Goal: Task Accomplishment & Management: Use online tool/utility

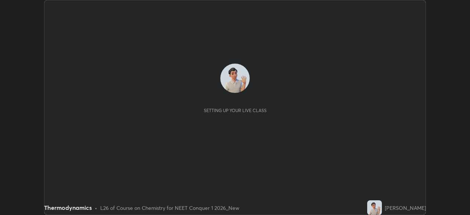
scroll to position [215, 470]
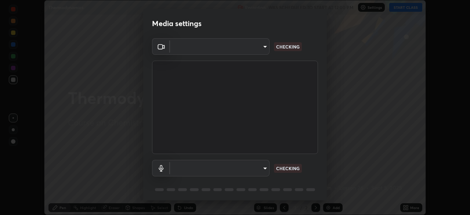
type input "9cdaf2f5b4ebc457084c3d2a91e6865996f4633c2dd879e16a2147302b78376d"
type input "5f714eeae309ba4c6b6990f01007decf7fe8c28560cedad04891ddc8fa5a6627"
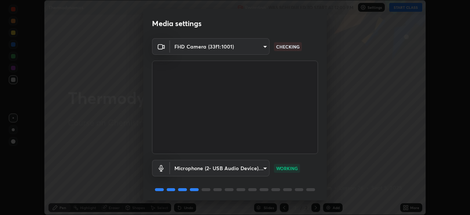
scroll to position [26, 0]
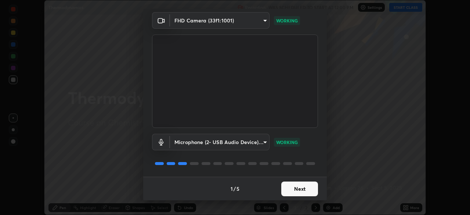
click at [295, 190] on button "Next" at bounding box center [299, 188] width 37 height 15
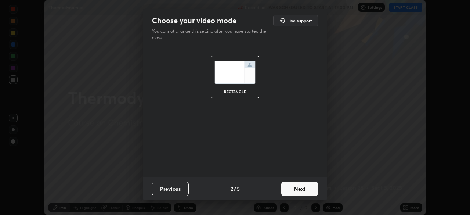
click at [295, 193] on button "Next" at bounding box center [299, 188] width 37 height 15
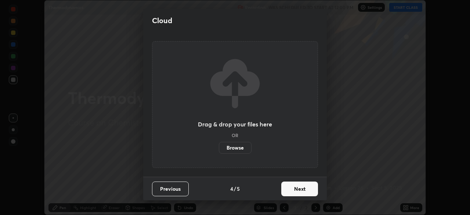
click at [295, 190] on button "Next" at bounding box center [299, 188] width 37 height 15
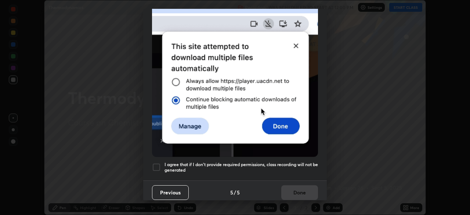
click at [260, 162] on h5 "I agree that if I don't provide required permissions, class recording will not …" at bounding box center [242, 167] width 154 height 11
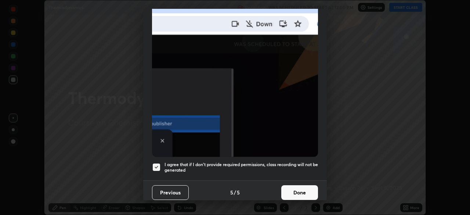
click at [293, 190] on button "Done" at bounding box center [299, 192] width 37 height 15
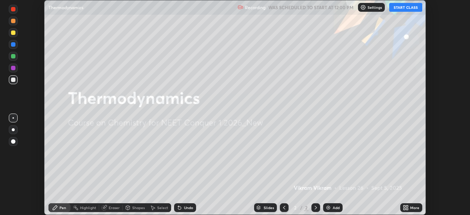
click at [398, 7] on button "START CLASS" at bounding box center [405, 7] width 33 height 9
click at [333, 207] on div "Add" at bounding box center [336, 208] width 7 height 4
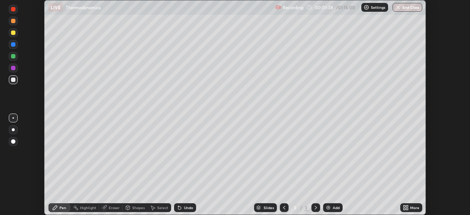
click at [17, 33] on div at bounding box center [13, 32] width 9 height 9
click at [16, 20] on div at bounding box center [13, 21] width 9 height 9
click at [13, 83] on div at bounding box center [13, 79] width 9 height 9
click at [14, 56] on div at bounding box center [13, 56] width 4 height 4
click at [14, 67] on div at bounding box center [13, 68] width 4 height 4
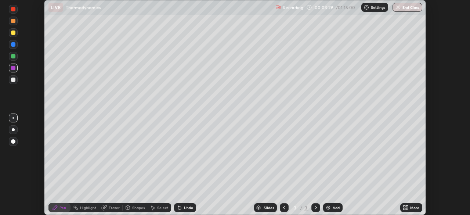
click at [13, 80] on div at bounding box center [13, 79] width 4 height 4
click at [330, 209] on img at bounding box center [328, 208] width 6 height 6
click at [112, 205] on div "Eraser" at bounding box center [111, 207] width 24 height 9
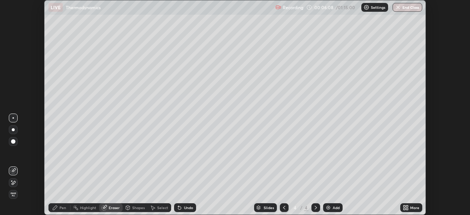
click at [59, 209] on div "Pen" at bounding box center [59, 207] width 22 height 9
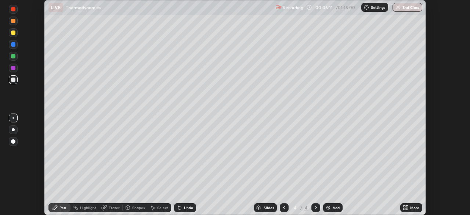
click at [183, 210] on div "Undo" at bounding box center [185, 207] width 22 height 9
click at [65, 206] on div "Pen" at bounding box center [62, 208] width 7 height 4
click at [13, 68] on div at bounding box center [13, 68] width 4 height 4
click at [13, 46] on div at bounding box center [13, 44] width 4 height 4
click at [179, 206] on icon at bounding box center [179, 207] width 3 height 3
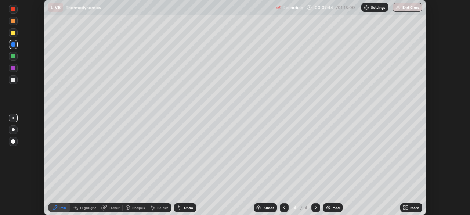
click at [180, 206] on icon at bounding box center [180, 208] width 6 height 6
click at [182, 207] on div "Undo" at bounding box center [185, 207] width 22 height 9
click at [178, 208] on icon at bounding box center [179, 207] width 3 height 3
click at [13, 57] on div at bounding box center [13, 56] width 4 height 4
click at [13, 80] on div at bounding box center [13, 79] width 4 height 4
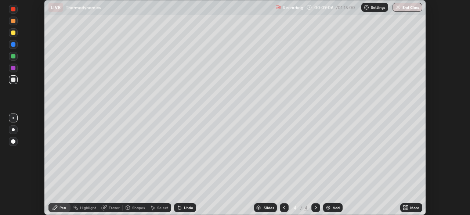
click at [109, 208] on div "Eraser" at bounding box center [114, 208] width 11 height 4
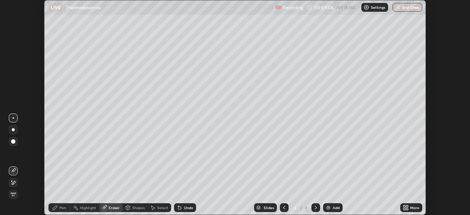
click at [15, 183] on icon at bounding box center [14, 183] width 4 height 4
click at [58, 210] on icon at bounding box center [55, 208] width 6 height 6
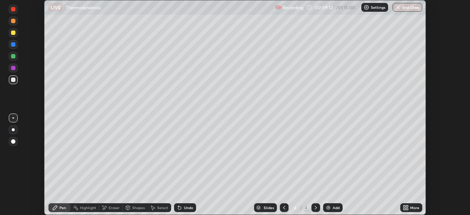
click at [15, 79] on div at bounding box center [13, 79] width 4 height 4
click at [189, 206] on div "Undo" at bounding box center [188, 208] width 9 height 4
click at [192, 208] on div "Undo" at bounding box center [185, 207] width 22 height 9
click at [192, 205] on div "Undo" at bounding box center [185, 207] width 22 height 9
click at [187, 211] on div "Undo" at bounding box center [185, 207] width 22 height 9
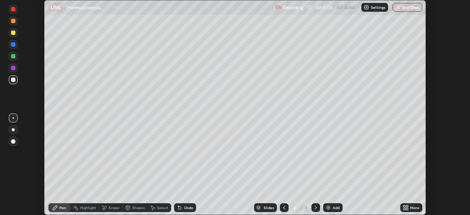
click at [184, 206] on div "Undo" at bounding box center [188, 208] width 9 height 4
click at [329, 207] on img at bounding box center [328, 208] width 6 height 6
click at [187, 209] on div "Undo" at bounding box center [188, 208] width 9 height 4
click at [12, 36] on div at bounding box center [13, 32] width 9 height 9
click at [11, 80] on div at bounding box center [13, 79] width 4 height 4
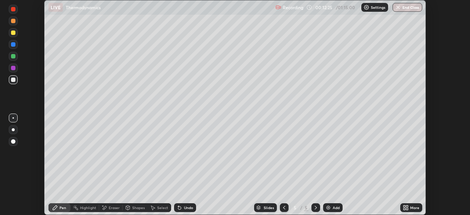
click at [181, 207] on icon at bounding box center [180, 208] width 6 height 6
click at [178, 208] on icon at bounding box center [179, 207] width 3 height 3
click at [181, 209] on icon at bounding box center [180, 208] width 6 height 6
click at [178, 209] on icon at bounding box center [179, 207] width 3 height 3
click at [181, 205] on icon at bounding box center [180, 208] width 6 height 6
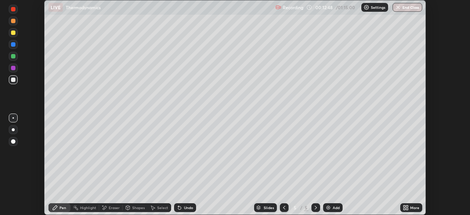
click at [182, 208] on div "Undo" at bounding box center [185, 207] width 22 height 9
click at [184, 210] on div "Undo" at bounding box center [185, 207] width 22 height 9
click at [184, 209] on div "Undo" at bounding box center [188, 208] width 9 height 4
click at [14, 33] on div at bounding box center [13, 32] width 4 height 4
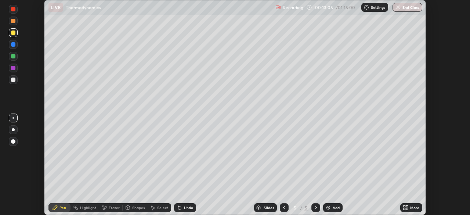
click at [187, 206] on div "Undo" at bounding box center [188, 208] width 9 height 4
click at [186, 208] on div "Undo" at bounding box center [188, 208] width 9 height 4
click at [112, 208] on div "Eraser" at bounding box center [114, 208] width 11 height 4
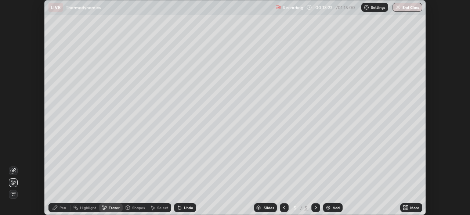
click at [62, 207] on div "Pen" at bounding box center [62, 208] width 7 height 4
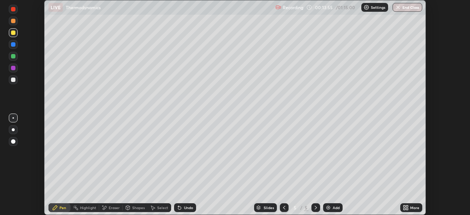
click at [12, 57] on div at bounding box center [13, 56] width 4 height 4
click at [10, 69] on div at bounding box center [13, 68] width 9 height 9
click at [15, 83] on div at bounding box center [13, 79] width 9 height 9
click at [184, 209] on div "Undo" at bounding box center [188, 208] width 9 height 4
click at [184, 207] on div "Undo" at bounding box center [188, 208] width 9 height 4
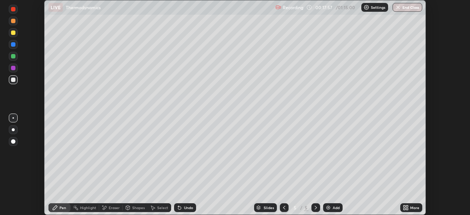
click at [184, 206] on div "Undo" at bounding box center [188, 208] width 9 height 4
click at [185, 208] on div "Undo" at bounding box center [188, 208] width 9 height 4
click at [17, 36] on div at bounding box center [13, 33] width 9 height 12
click at [324, 204] on div "Add" at bounding box center [332, 207] width 19 height 9
click at [183, 210] on div "Undo" at bounding box center [185, 207] width 22 height 9
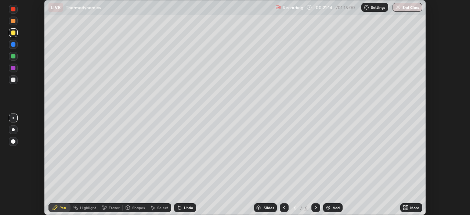
click at [15, 79] on div at bounding box center [13, 79] width 4 height 4
click at [187, 207] on div "Undo" at bounding box center [188, 208] width 9 height 4
click at [105, 207] on icon at bounding box center [105, 208] width 4 height 4
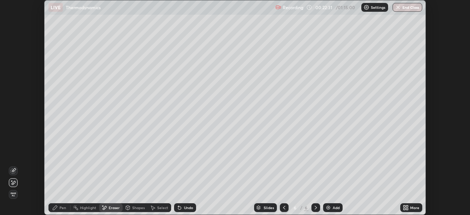
click at [178, 208] on icon at bounding box center [179, 207] width 3 height 3
click at [15, 171] on icon at bounding box center [13, 171] width 6 height 6
click at [62, 209] on div "Pen" at bounding box center [62, 208] width 7 height 4
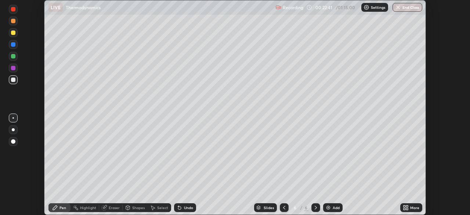
click at [109, 206] on div "Eraser" at bounding box center [114, 208] width 11 height 4
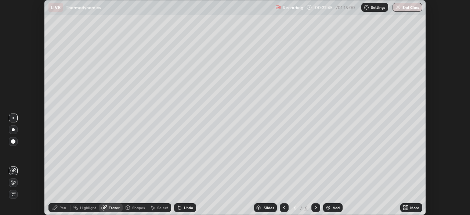
click at [59, 208] on div "Pen" at bounding box center [62, 208] width 7 height 4
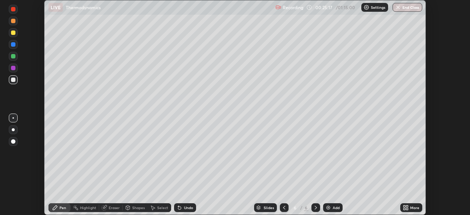
click at [325, 206] on img at bounding box center [328, 208] width 6 height 6
click at [13, 59] on div at bounding box center [13, 56] width 9 height 9
click at [13, 77] on div at bounding box center [13, 79] width 4 height 4
click at [183, 210] on div "Undo" at bounding box center [185, 207] width 22 height 9
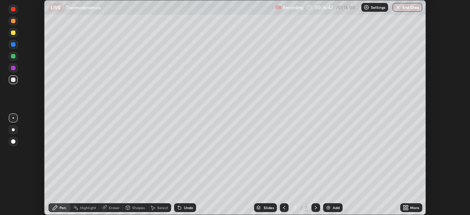
click at [10, 30] on div at bounding box center [13, 32] width 9 height 9
click at [14, 71] on div at bounding box center [13, 68] width 9 height 9
click at [182, 208] on div "Undo" at bounding box center [185, 207] width 22 height 9
click at [11, 80] on div at bounding box center [13, 79] width 4 height 4
click at [14, 68] on div at bounding box center [13, 68] width 4 height 4
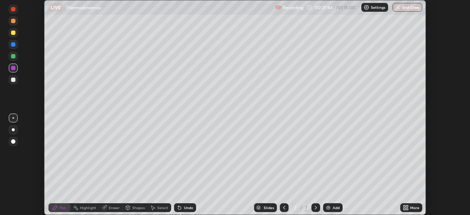
click at [11, 79] on div at bounding box center [13, 79] width 4 height 4
click at [182, 210] on div "Undo" at bounding box center [185, 207] width 22 height 9
click at [178, 208] on icon at bounding box center [179, 207] width 3 height 3
click at [188, 208] on div "Undo" at bounding box center [188, 208] width 9 height 4
click at [117, 210] on div "Eraser" at bounding box center [111, 207] width 24 height 9
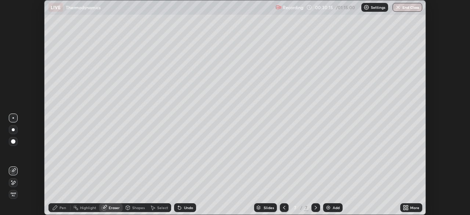
click at [14, 183] on icon at bounding box center [13, 183] width 6 height 6
click at [58, 209] on div "Pen" at bounding box center [59, 207] width 22 height 9
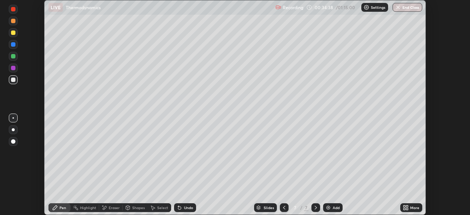
click at [329, 209] on img at bounding box center [328, 208] width 6 height 6
click at [13, 56] on div at bounding box center [13, 56] width 4 height 4
click at [15, 83] on div at bounding box center [13, 79] width 9 height 9
click at [184, 206] on div "Undo" at bounding box center [188, 208] width 9 height 4
click at [178, 210] on icon at bounding box center [180, 208] width 6 height 6
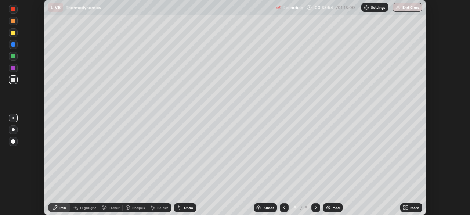
click at [182, 206] on div "Undo" at bounding box center [185, 207] width 22 height 9
click at [185, 207] on div "Undo" at bounding box center [188, 208] width 9 height 4
click at [185, 210] on div "Undo" at bounding box center [185, 207] width 22 height 9
click at [185, 212] on div "Undo" at bounding box center [185, 207] width 22 height 9
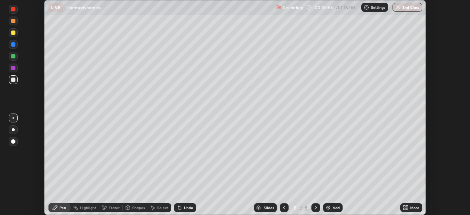
click at [185, 210] on div "Undo" at bounding box center [185, 207] width 22 height 9
click at [186, 210] on div "Undo" at bounding box center [185, 207] width 22 height 9
click at [185, 210] on div "Undo" at bounding box center [185, 207] width 22 height 9
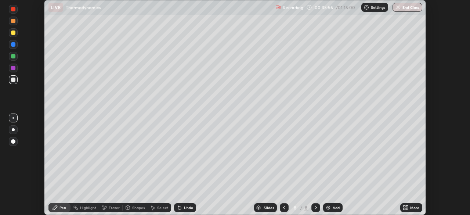
click at [183, 210] on div "Undo" at bounding box center [185, 207] width 22 height 9
click at [184, 210] on div "Undo" at bounding box center [185, 207] width 22 height 9
click at [184, 211] on div "Undo" at bounding box center [185, 207] width 22 height 9
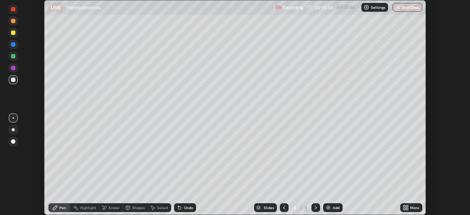
click at [184, 211] on div "Undo" at bounding box center [185, 207] width 22 height 9
click at [184, 210] on div "Undo" at bounding box center [185, 207] width 22 height 9
click at [184, 211] on div "Undo" at bounding box center [185, 207] width 22 height 9
click at [183, 210] on div "Undo" at bounding box center [185, 207] width 22 height 9
click at [181, 210] on div "Undo" at bounding box center [185, 207] width 22 height 9
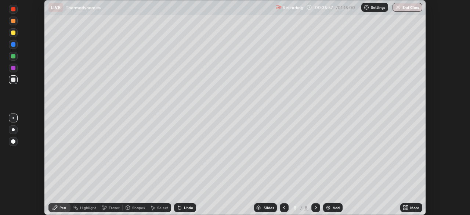
click at [181, 210] on div "Undo" at bounding box center [185, 207] width 22 height 9
click at [182, 209] on div "Undo" at bounding box center [185, 207] width 22 height 9
click at [112, 207] on div "Eraser" at bounding box center [114, 208] width 11 height 4
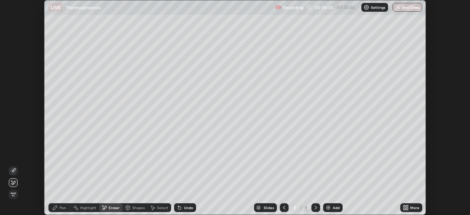
click at [14, 192] on span "Erase all" at bounding box center [13, 194] width 8 height 4
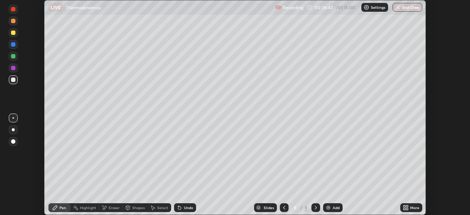
click at [184, 206] on div "Undo" at bounding box center [188, 208] width 9 height 4
click at [12, 56] on div at bounding box center [13, 56] width 4 height 4
click at [14, 79] on div at bounding box center [13, 79] width 4 height 4
click at [283, 207] on icon at bounding box center [284, 208] width 6 height 6
click at [315, 207] on icon at bounding box center [316, 208] width 6 height 6
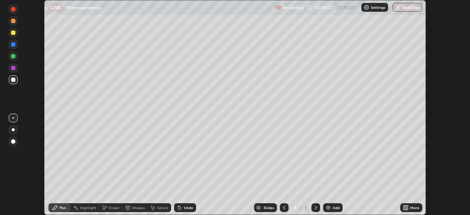
click at [188, 206] on div "Undo" at bounding box center [188, 208] width 9 height 4
click at [189, 205] on div "Undo" at bounding box center [185, 207] width 22 height 9
click at [188, 204] on div "Undo" at bounding box center [185, 207] width 22 height 9
click at [189, 207] on div "Undo" at bounding box center [188, 208] width 9 height 4
click at [108, 209] on div "Eraser" at bounding box center [111, 207] width 24 height 9
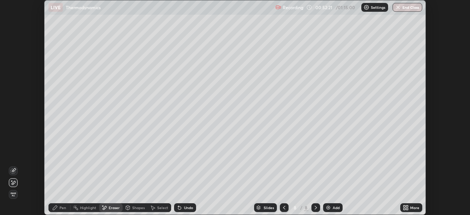
click at [58, 210] on icon at bounding box center [55, 208] width 6 height 6
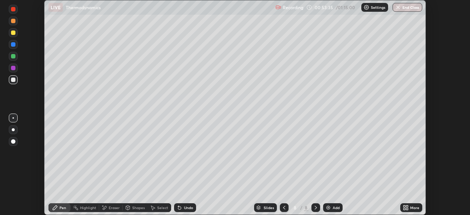
click at [184, 207] on div "Undo" at bounding box center [188, 208] width 9 height 4
click at [184, 209] on div "Undo" at bounding box center [188, 208] width 9 height 4
click at [183, 207] on div "Undo" at bounding box center [185, 207] width 22 height 9
click at [185, 207] on div "Undo" at bounding box center [188, 208] width 9 height 4
click at [182, 206] on div "Undo" at bounding box center [185, 207] width 22 height 9
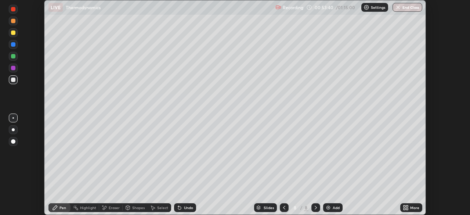
click at [182, 207] on div "Undo" at bounding box center [185, 207] width 22 height 9
click at [331, 209] on div "Add" at bounding box center [332, 207] width 19 height 9
click at [280, 209] on div at bounding box center [284, 207] width 9 height 9
click at [315, 207] on icon at bounding box center [316, 208] width 6 height 6
click at [185, 208] on div "Undo" at bounding box center [188, 208] width 9 height 4
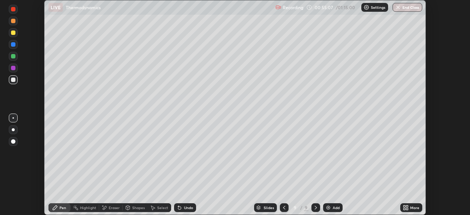
click at [185, 208] on div "Undo" at bounding box center [188, 208] width 9 height 4
click at [284, 207] on icon at bounding box center [284, 208] width 6 height 6
click at [315, 206] on icon at bounding box center [316, 208] width 2 height 4
click at [284, 210] on icon at bounding box center [284, 208] width 6 height 6
click at [315, 207] on icon at bounding box center [316, 208] width 6 height 6
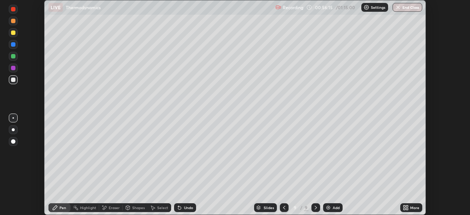
click at [284, 208] on icon at bounding box center [284, 208] width 6 height 6
click at [315, 207] on icon at bounding box center [316, 208] width 6 height 6
click at [108, 207] on div "Eraser" at bounding box center [111, 207] width 24 height 9
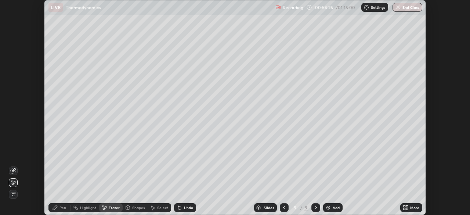
click at [59, 205] on div "Pen" at bounding box center [59, 207] width 22 height 9
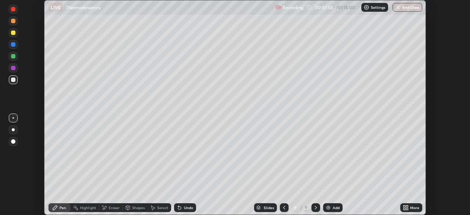
click at [284, 207] on icon at bounding box center [284, 208] width 6 height 6
click at [36, 26] on div "Setting up your live class" at bounding box center [235, 107] width 470 height 215
click at [313, 210] on icon at bounding box center [316, 208] width 6 height 6
click at [333, 206] on div "Add" at bounding box center [336, 208] width 7 height 4
click at [14, 45] on div at bounding box center [13, 44] width 4 height 4
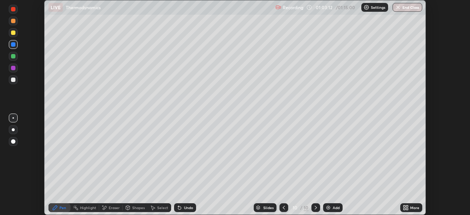
click at [12, 33] on div at bounding box center [13, 32] width 4 height 4
click at [404, 11] on button "End Class" at bounding box center [407, 7] width 29 height 9
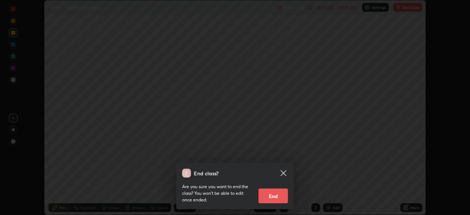
click at [277, 195] on button "End" at bounding box center [273, 195] width 29 height 15
